Goal: Task Accomplishment & Management: Use online tool/utility

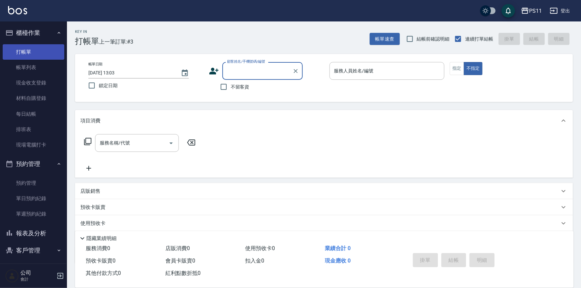
click at [44, 55] on link "打帳單" at bounding box center [34, 51] width 62 height 15
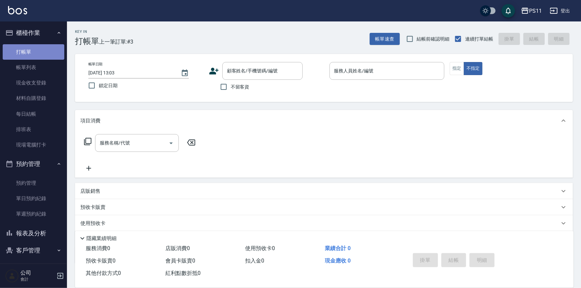
click at [44, 55] on link "打帳單" at bounding box center [34, 51] width 62 height 15
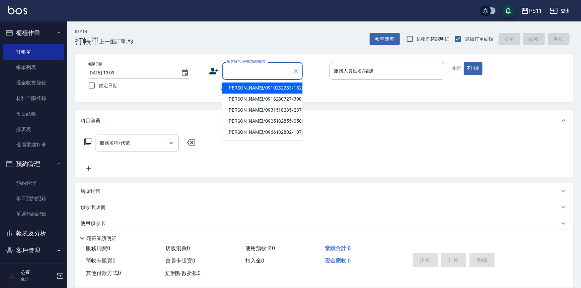
click at [272, 67] on input "顧客姓名/手機號碼/編號" at bounding box center [257, 71] width 64 height 12
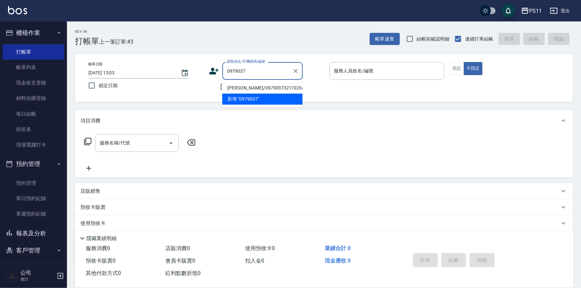
click at [268, 85] on li "[PERSON_NAME]/0979037327/0264" at bounding box center [262, 87] width 80 height 11
type input "[PERSON_NAME]/0979037327/0264"
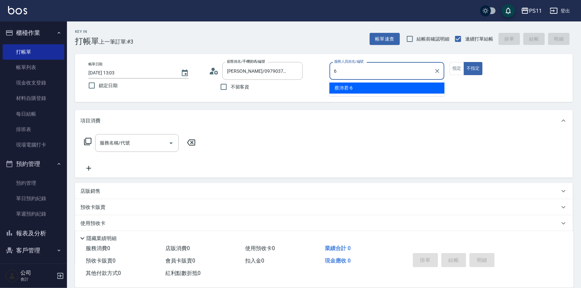
type input "[PERSON_NAME]6"
type button "false"
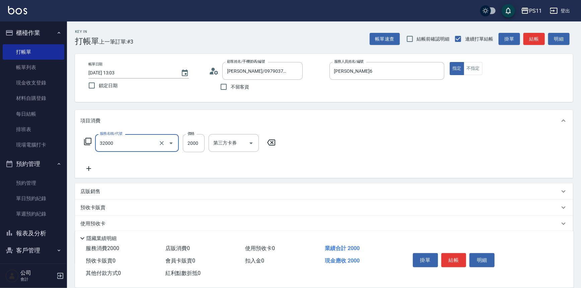
type input "2000以上燙髮(32000)"
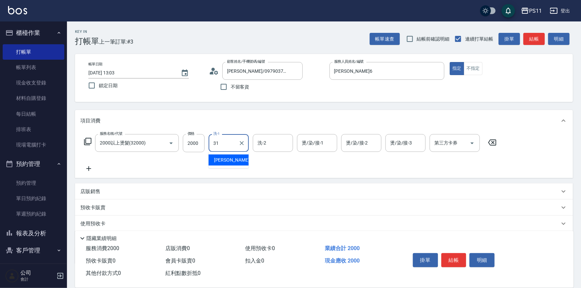
type input "[PERSON_NAME]-31"
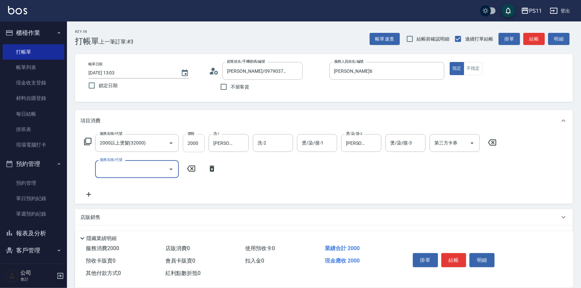
click at [196, 145] on input "2000" at bounding box center [194, 143] width 22 height 18
drag, startPoint x: 202, startPoint y: 149, endPoint x: 185, endPoint y: 146, distance: 17.3
click at [185, 146] on input "3" at bounding box center [194, 143] width 22 height 18
type input "2500"
type input "原價401~800護髮(50800)"
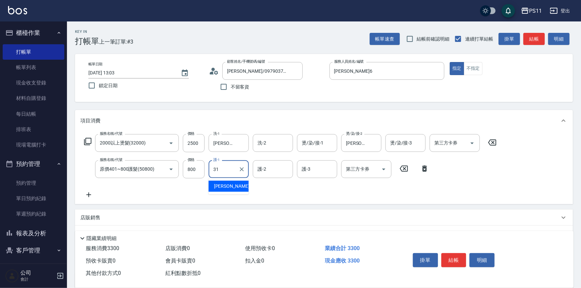
type input "[PERSON_NAME]-31"
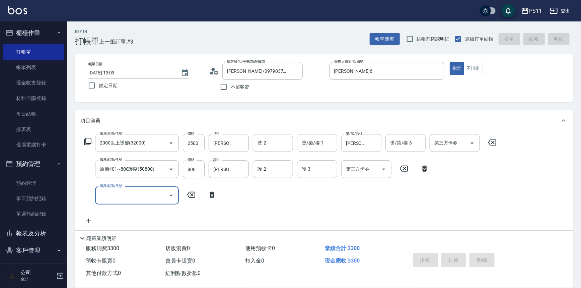
type input "[DATE] 14:07"
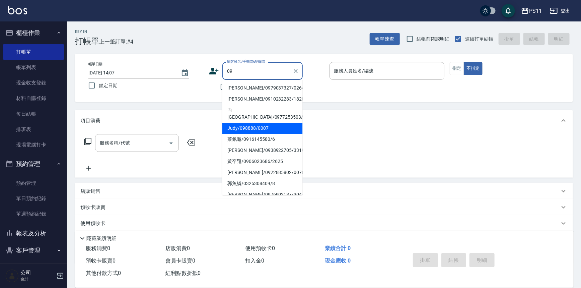
type input "09"
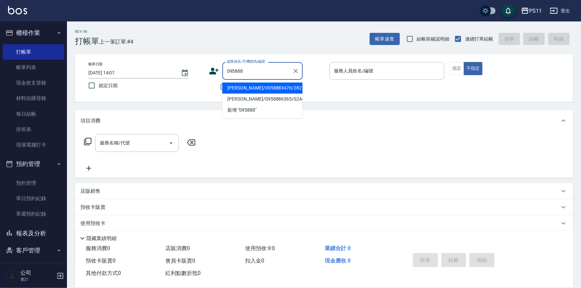
click at [286, 91] on li "[PERSON_NAME]/0958883476/2821" at bounding box center [262, 87] width 80 height 11
type input "[PERSON_NAME]/0958883476/2821"
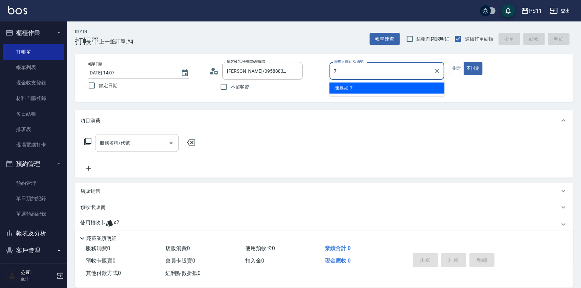
type input "陳昱如-7"
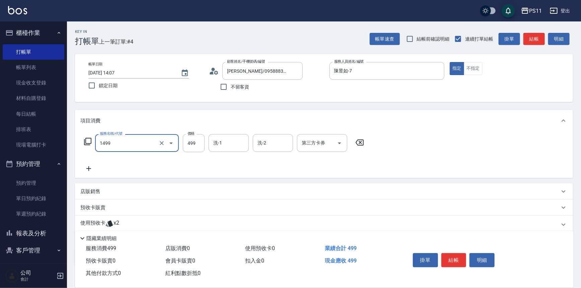
type input "活氧毛囊淨化髮浴(1499)"
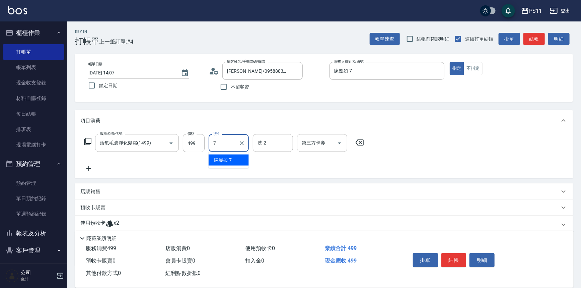
type input "陳昱如-7"
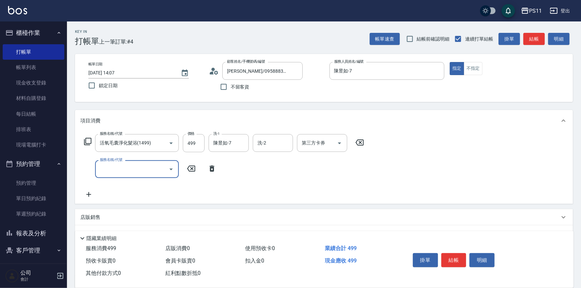
type input "5"
type input "潤絲(820)"
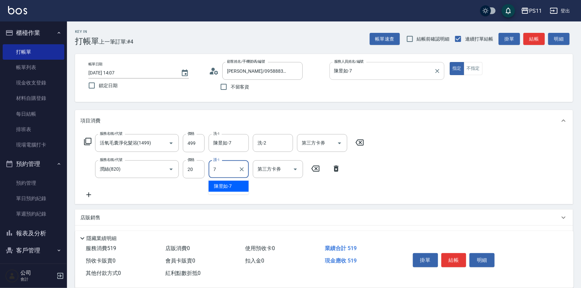
type input "陳昱如-7"
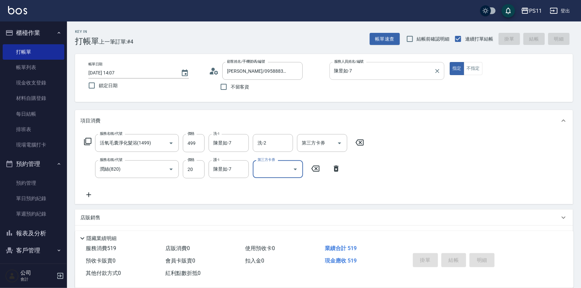
type input "[DATE] 14:31"
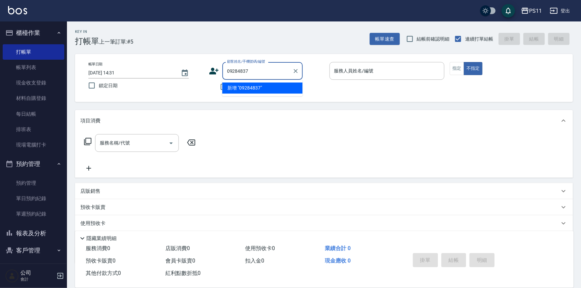
type input "092848374"
click at [296, 68] on icon "Clear" at bounding box center [295, 71] width 7 height 7
